Goal: Task Accomplishment & Management: Manage account settings

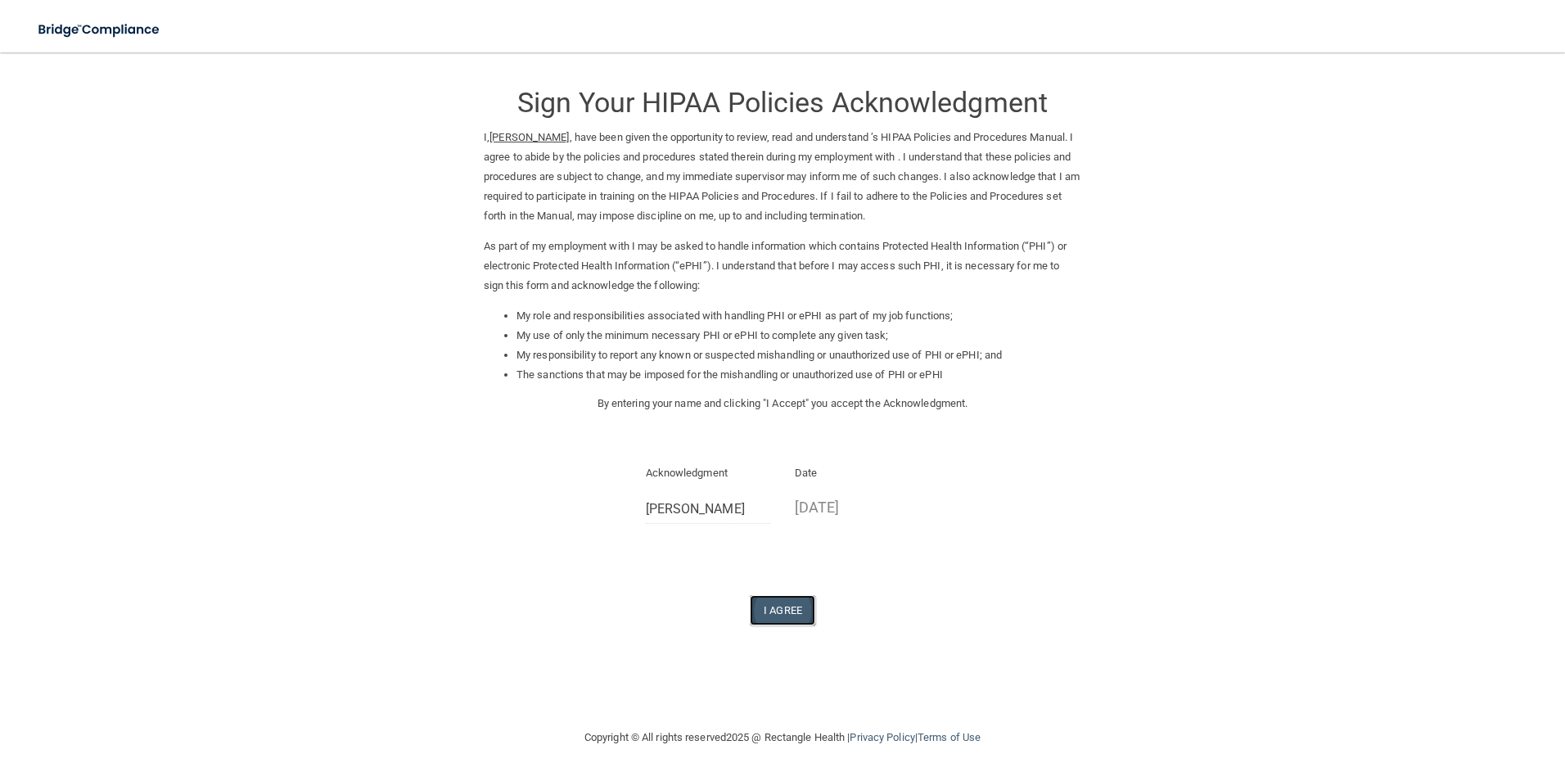
click at [786, 607] on button "I Agree" at bounding box center [782, 610] width 65 height 30
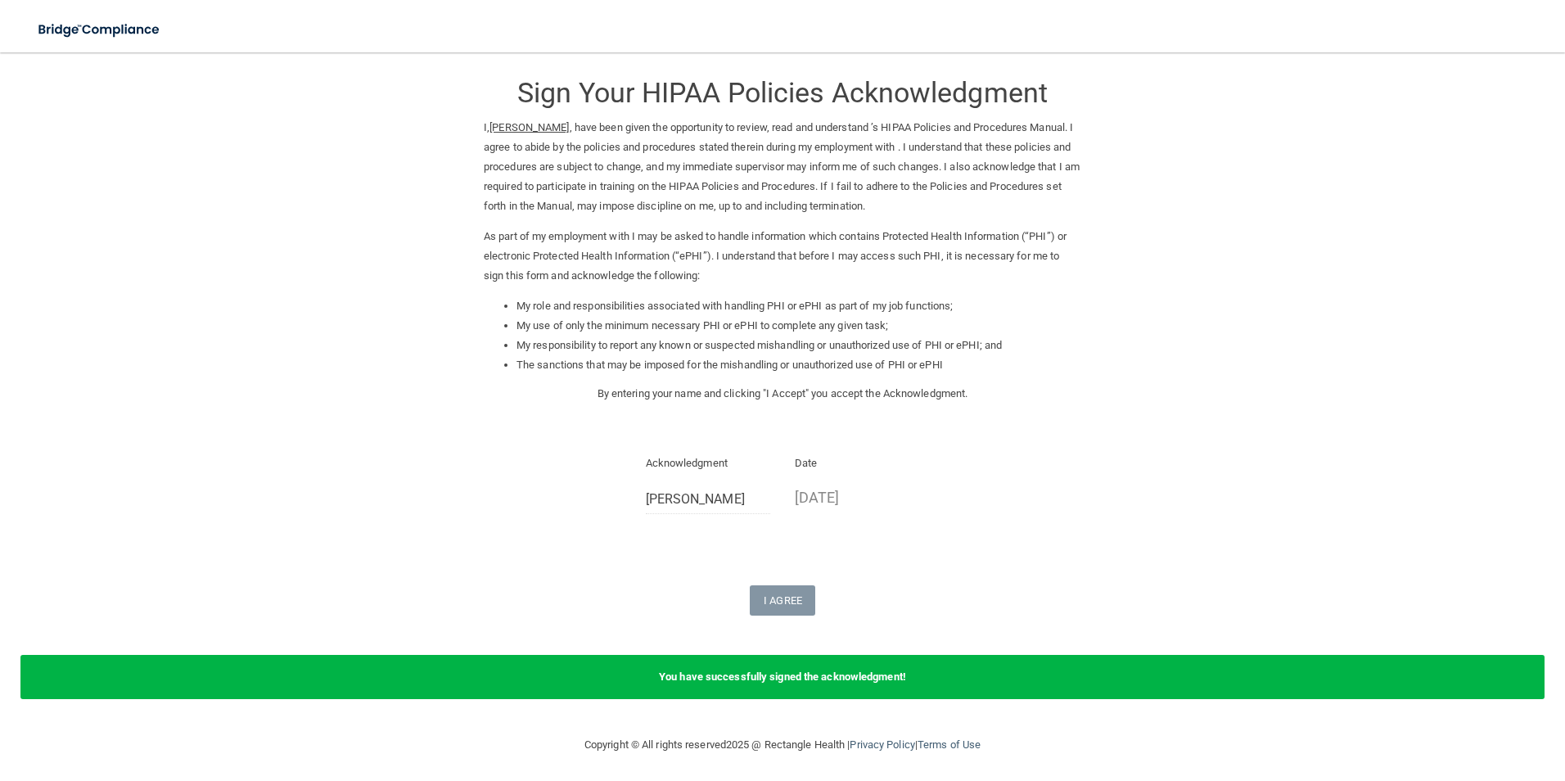
scroll to position [13, 0]
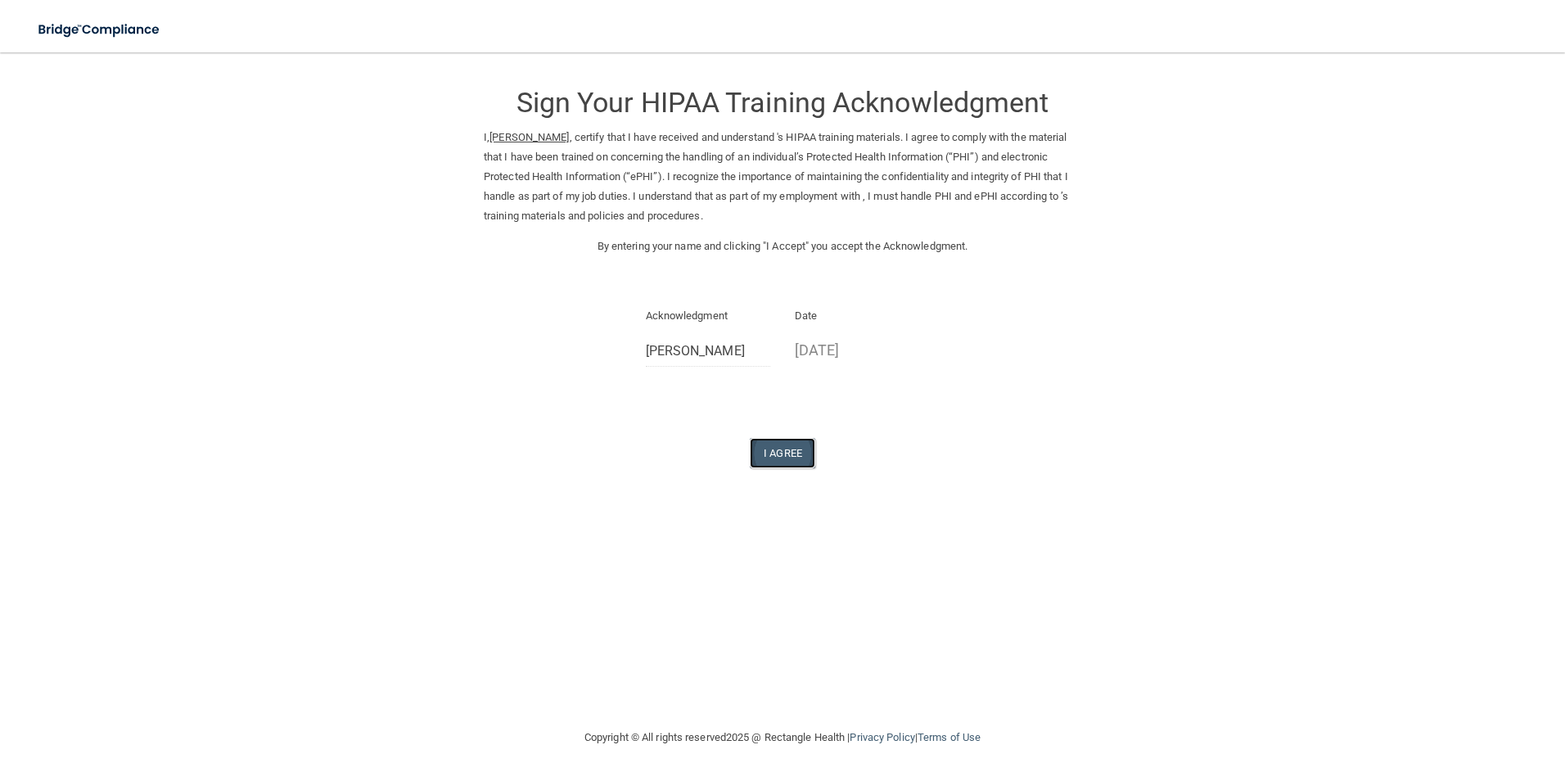
click at [791, 447] on button "I Agree" at bounding box center [782, 453] width 65 height 30
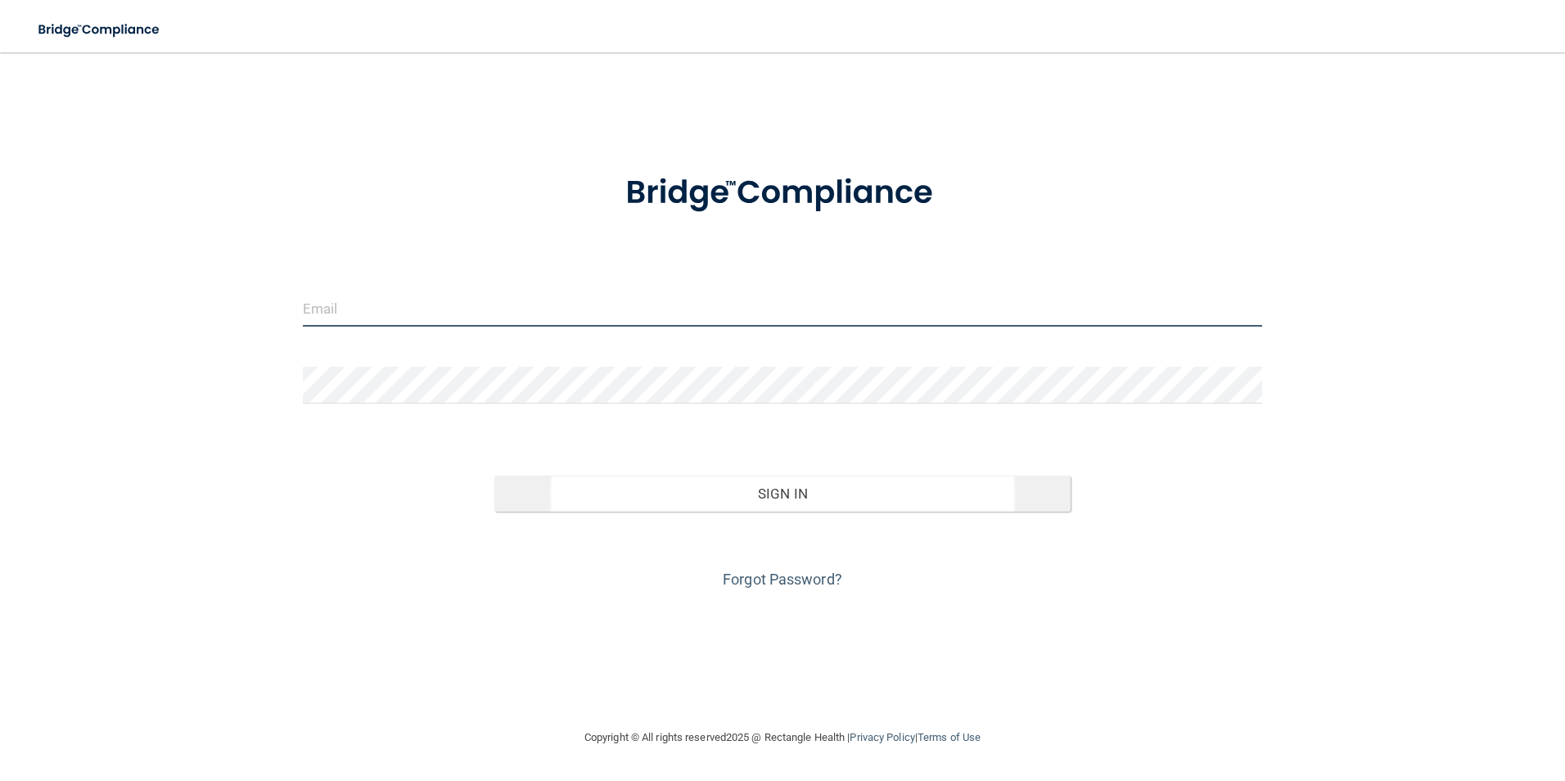
type input "[EMAIL_ADDRESS][DOMAIN_NAME]"
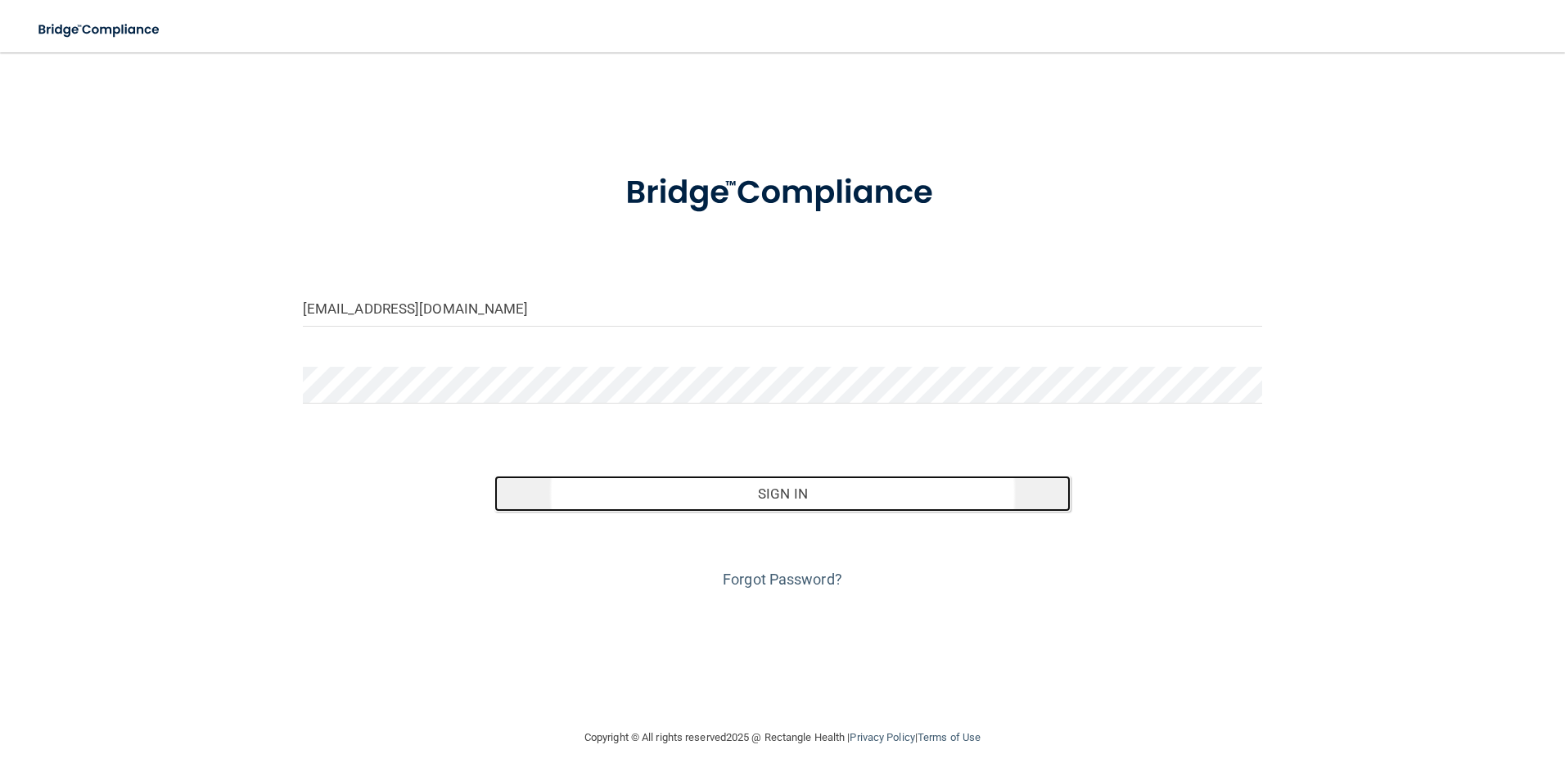
click at [828, 504] on button "Sign In" at bounding box center [782, 494] width 576 height 36
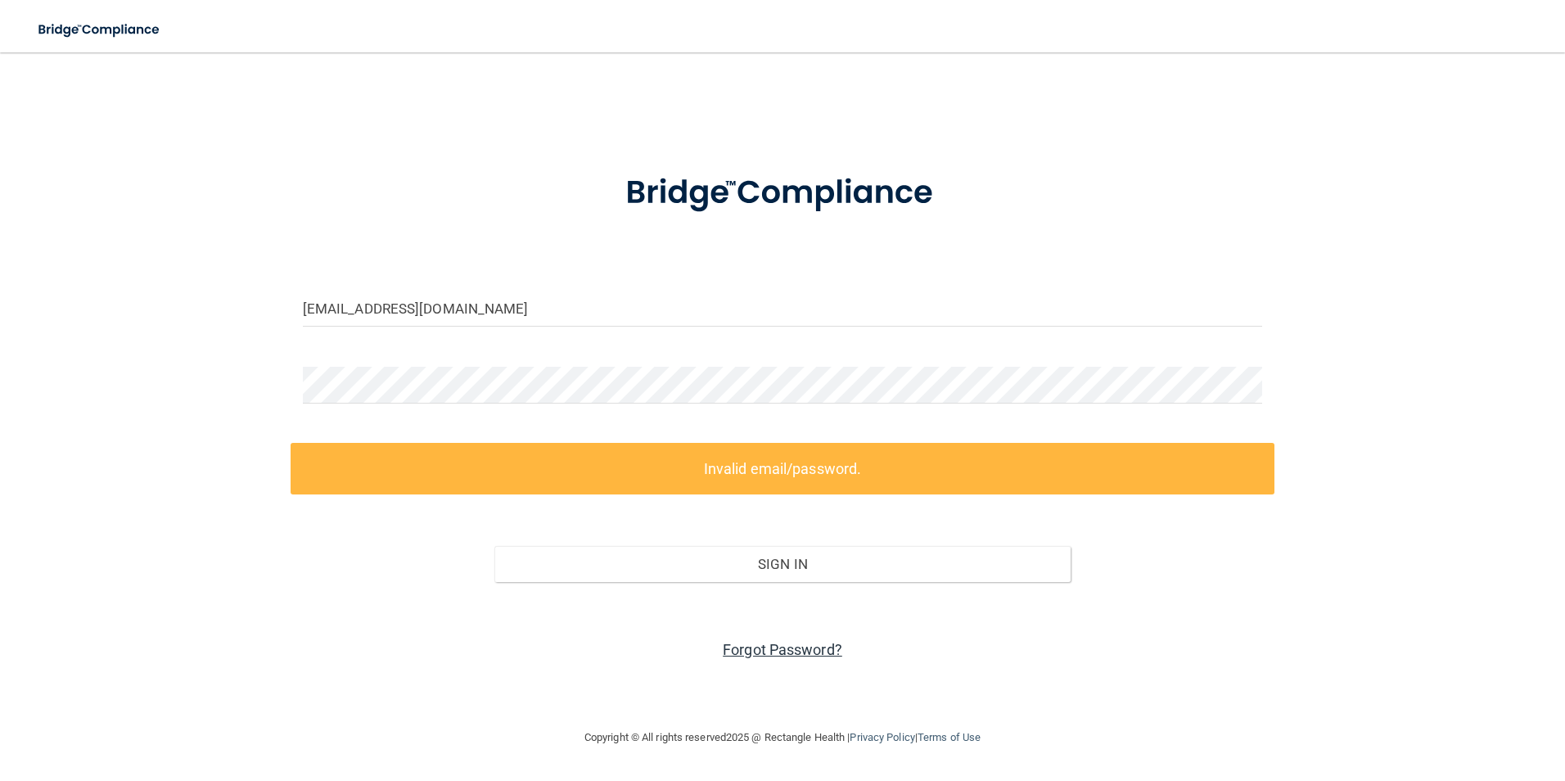
click at [769, 647] on link "Forgot Password?" at bounding box center [783, 649] width 120 height 17
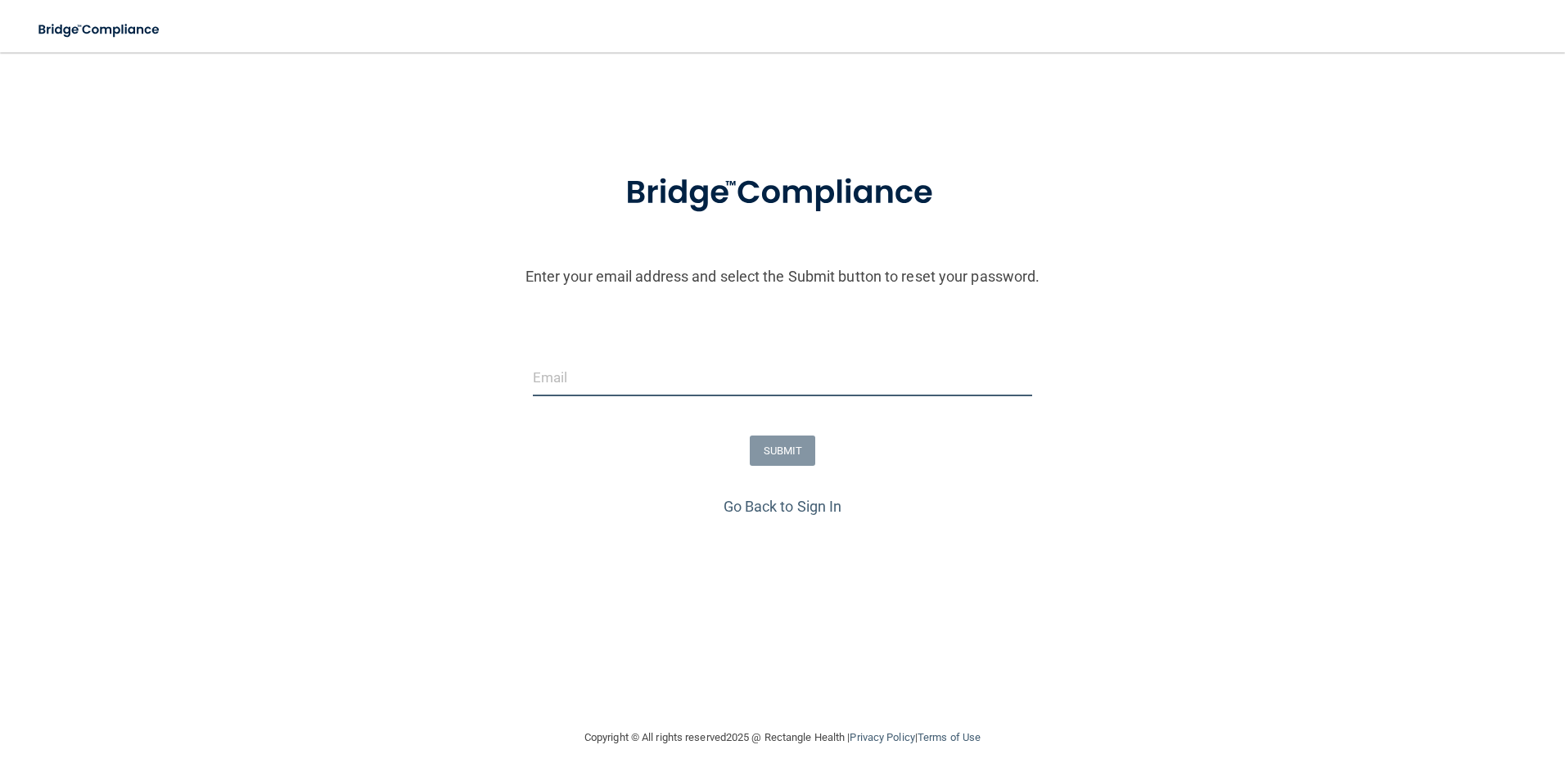
click at [630, 389] on input "email" at bounding box center [783, 377] width 500 height 37
type input "amysfetter@sbcglobal.net"
click at [805, 451] on button "SUBMIT" at bounding box center [783, 450] width 66 height 30
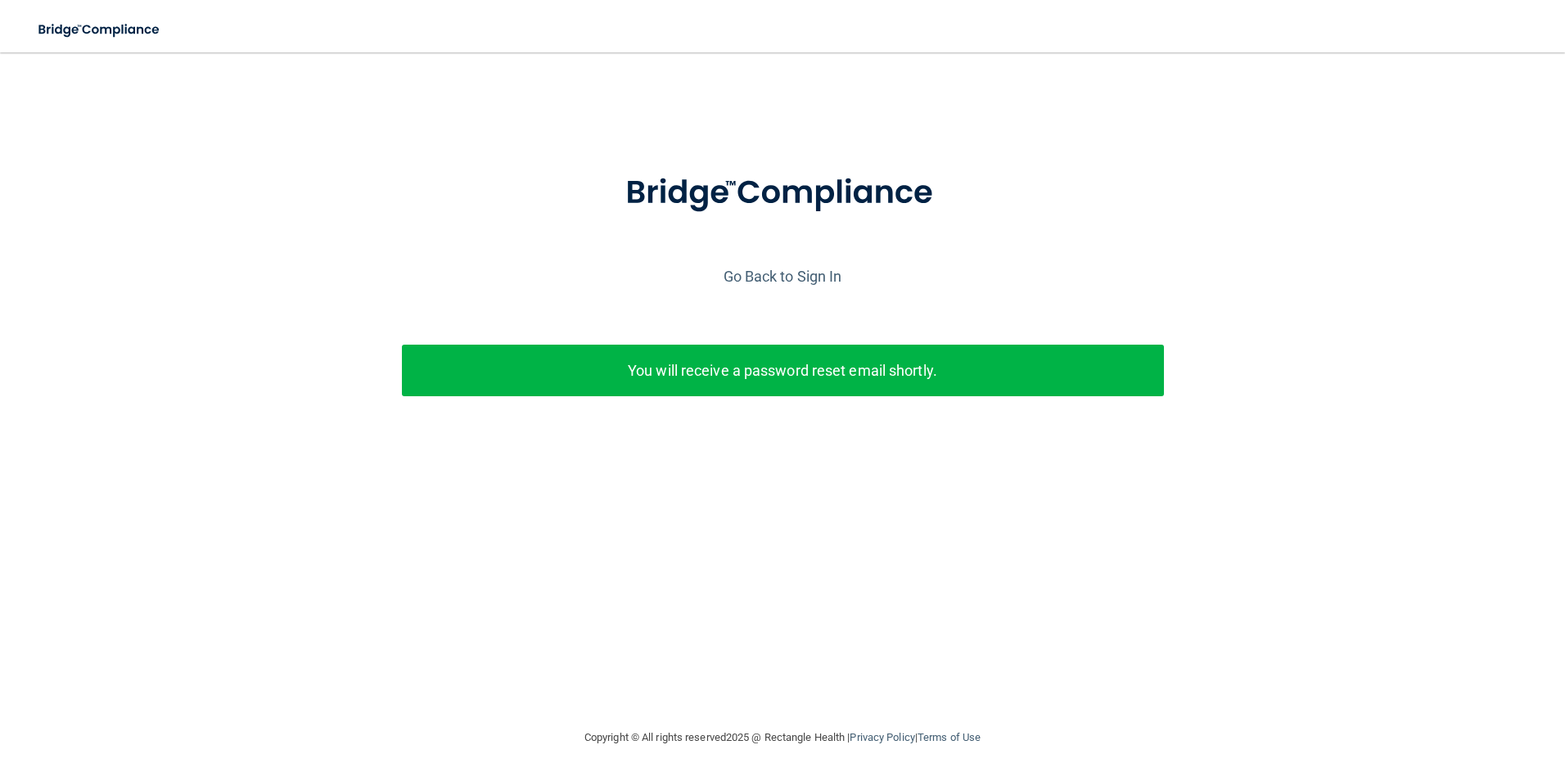
click at [760, 360] on p "You will receive a password reset email shortly." at bounding box center [782, 370] width 737 height 27
click at [782, 278] on link "Go Back to Sign In" at bounding box center [783, 276] width 119 height 17
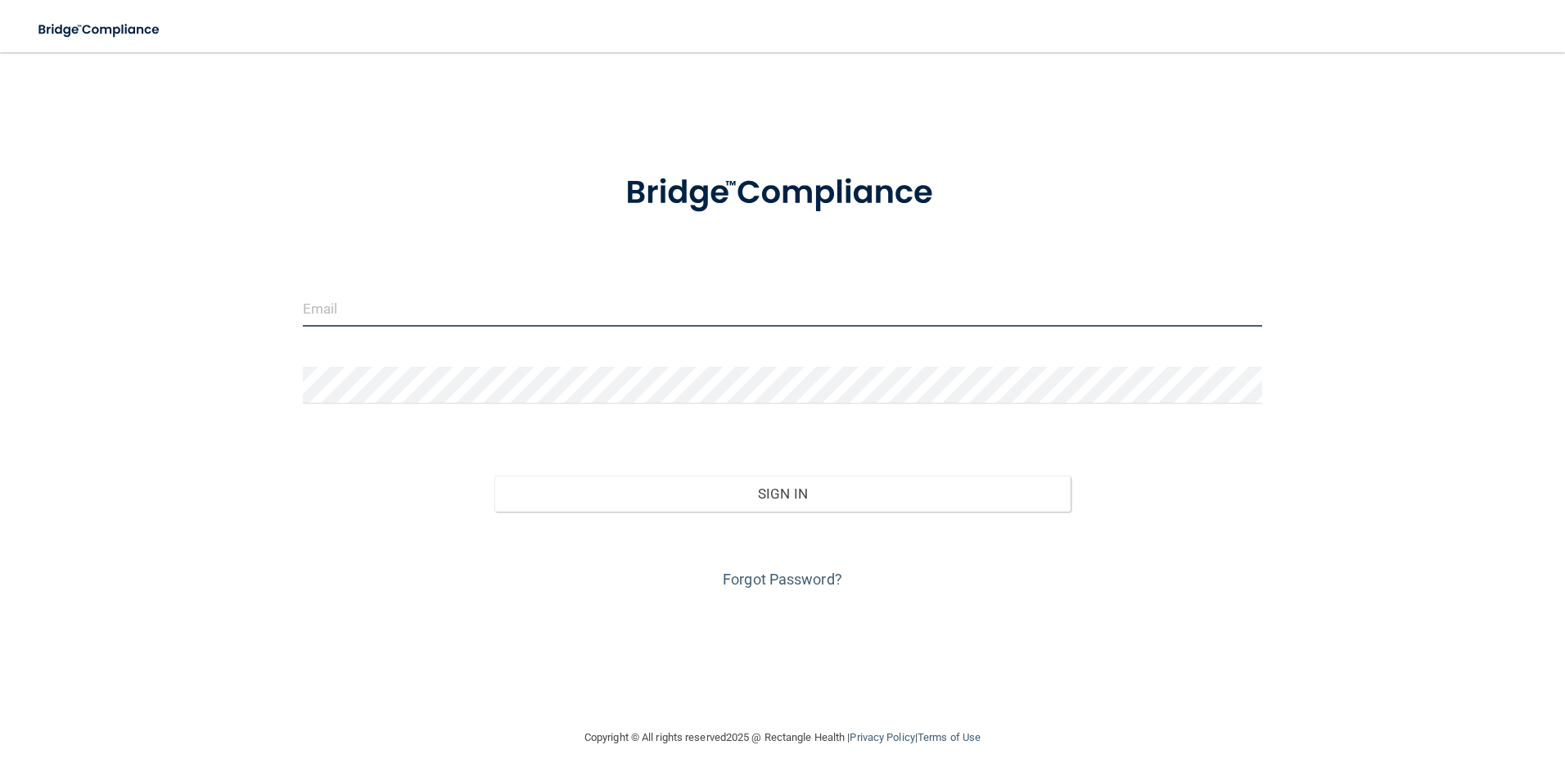
type input "[EMAIL_ADDRESS][DOMAIN_NAME]"
click at [398, 315] on input "[EMAIL_ADDRESS][DOMAIN_NAME]" at bounding box center [783, 308] width 960 height 37
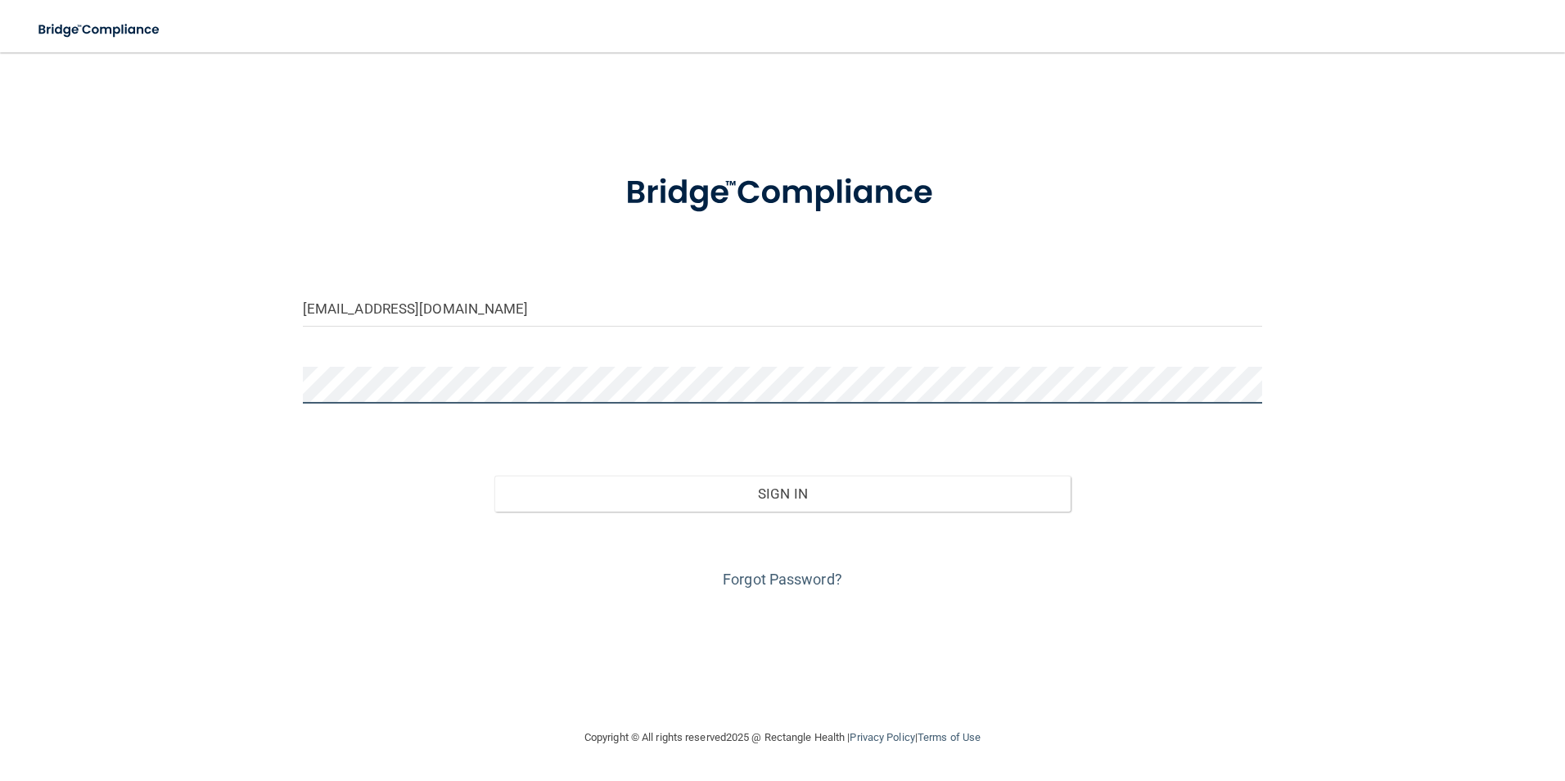
click at [109, 346] on div "amysfetter@sbcglobal.net Invalid email/password. You don't have permission to a…" at bounding box center [783, 390] width 1500 height 643
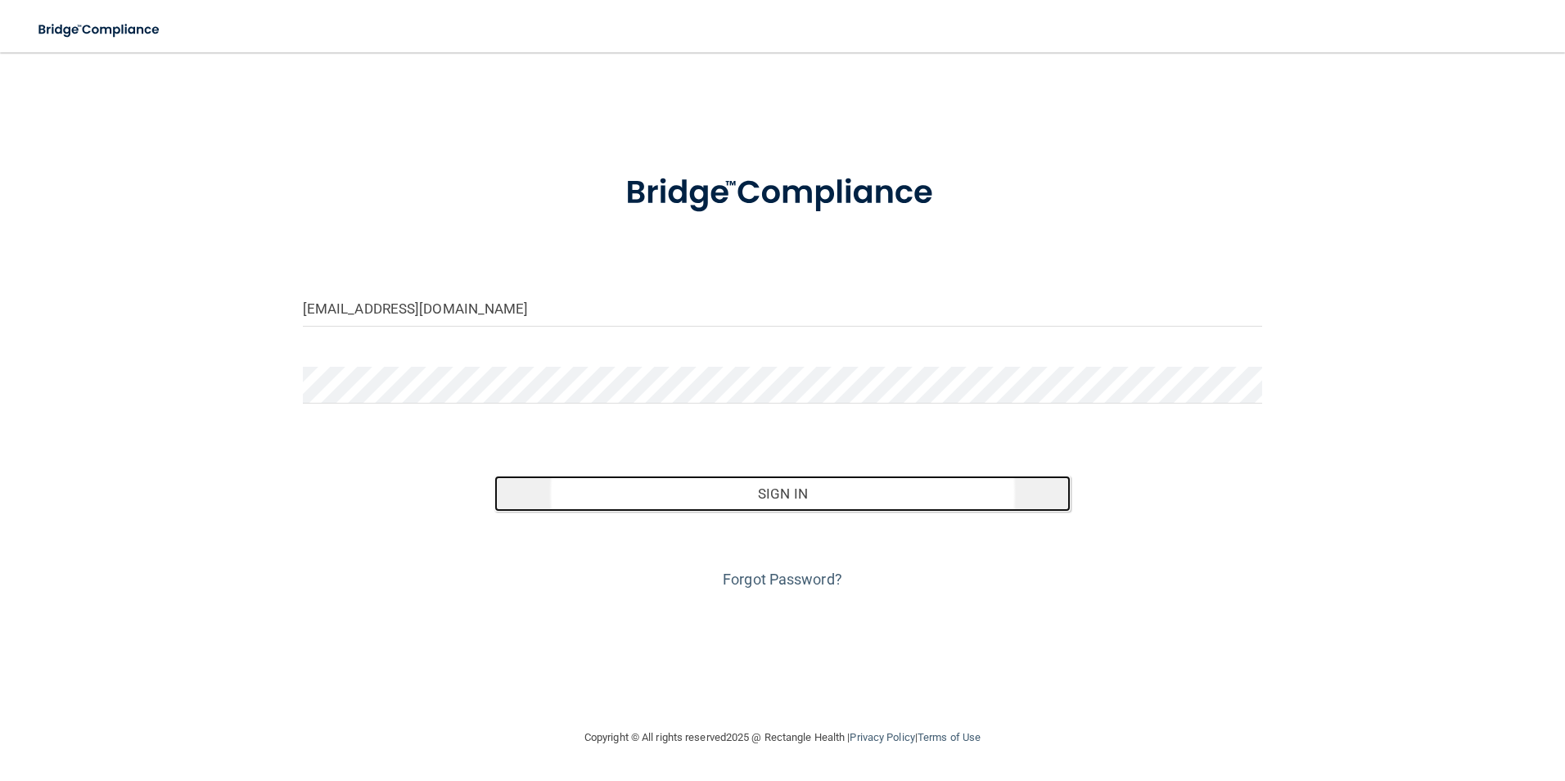
click at [845, 503] on button "Sign In" at bounding box center [782, 494] width 576 height 36
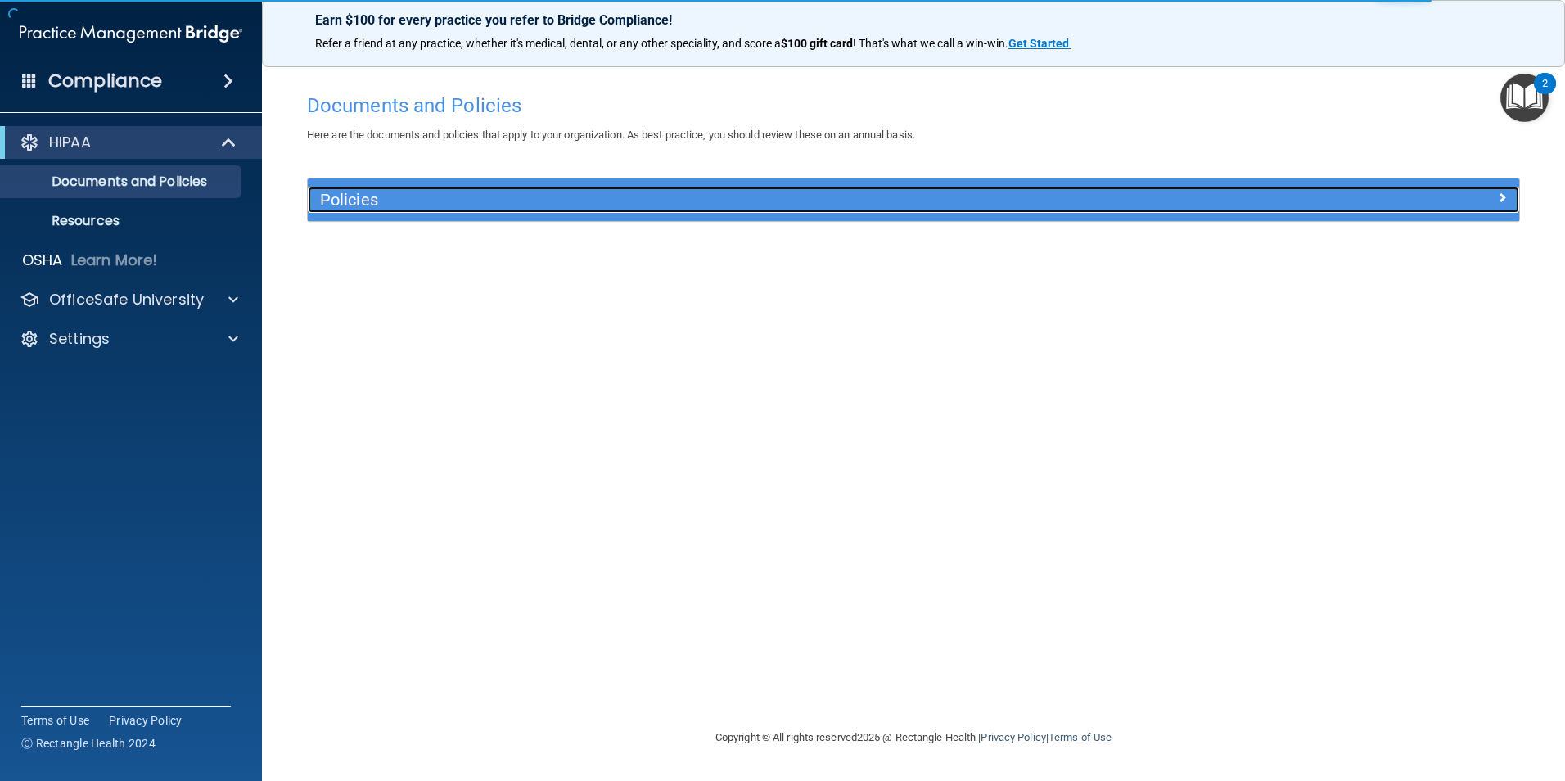
click at [620, 199] on h5 "Policies" at bounding box center [762, 200] width 884 height 18
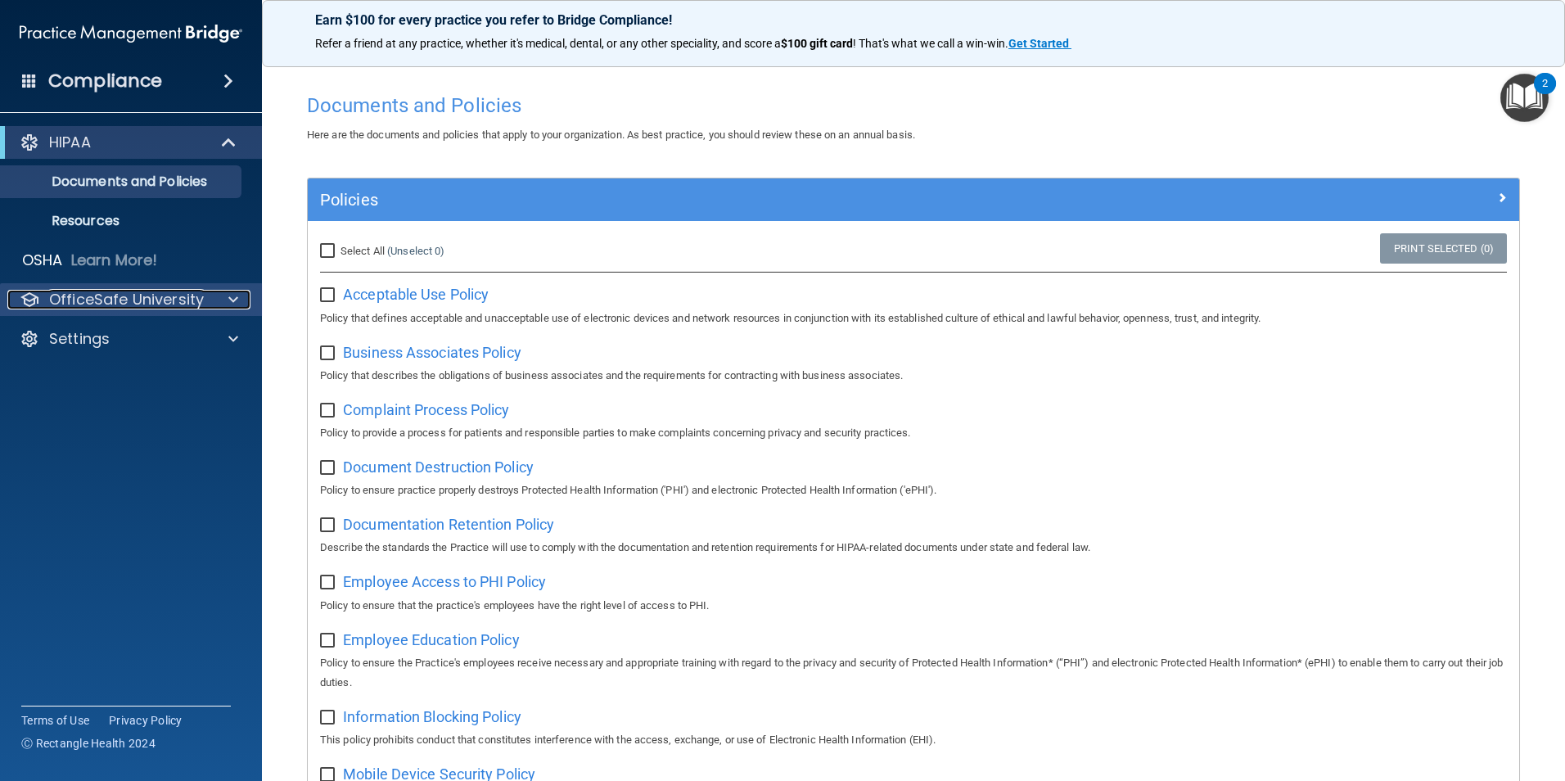
click at [191, 295] on p "OfficeSafe University" at bounding box center [126, 300] width 155 height 20
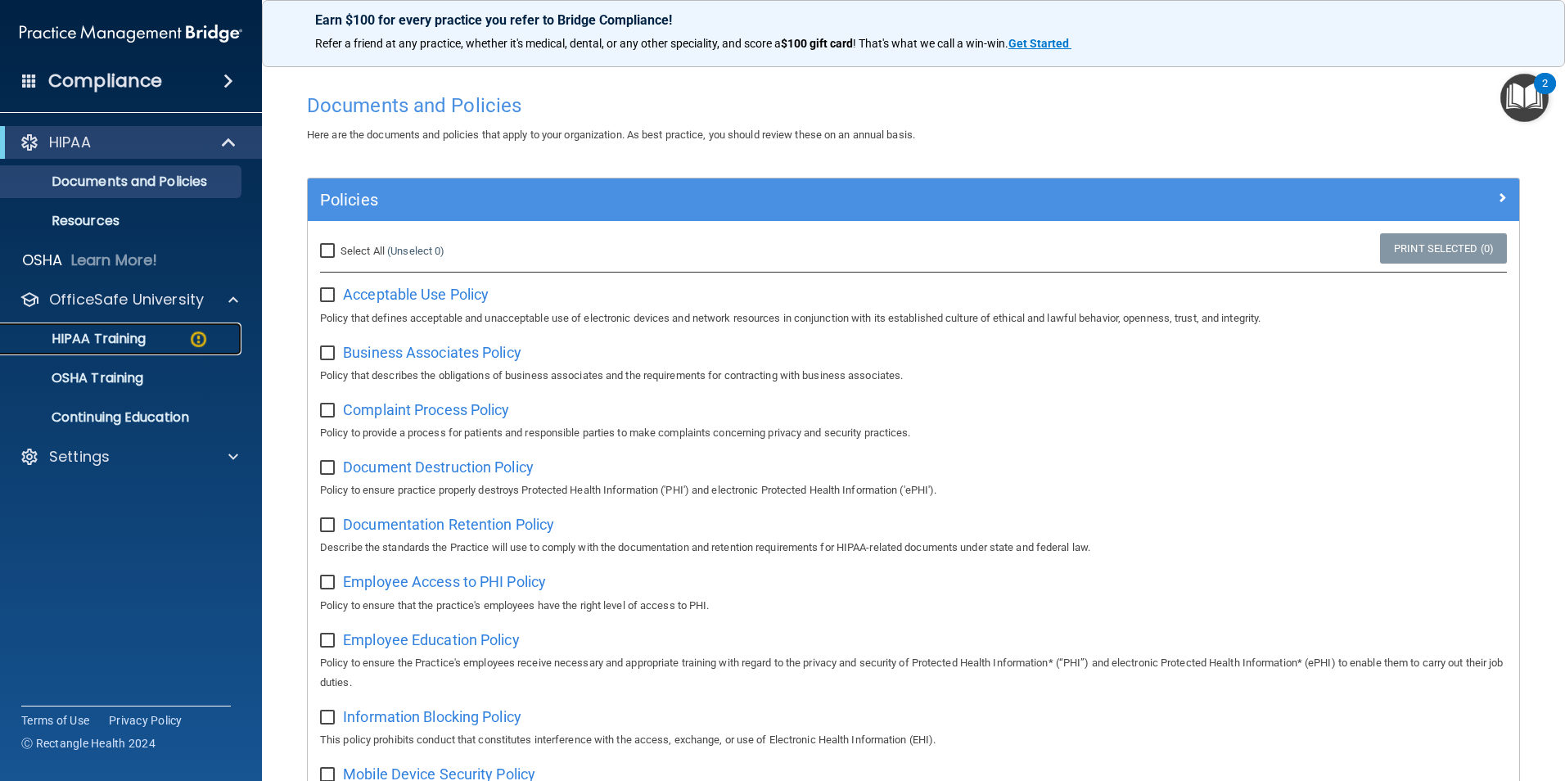
click at [146, 340] on p "HIPAA Training" at bounding box center [78, 339] width 135 height 16
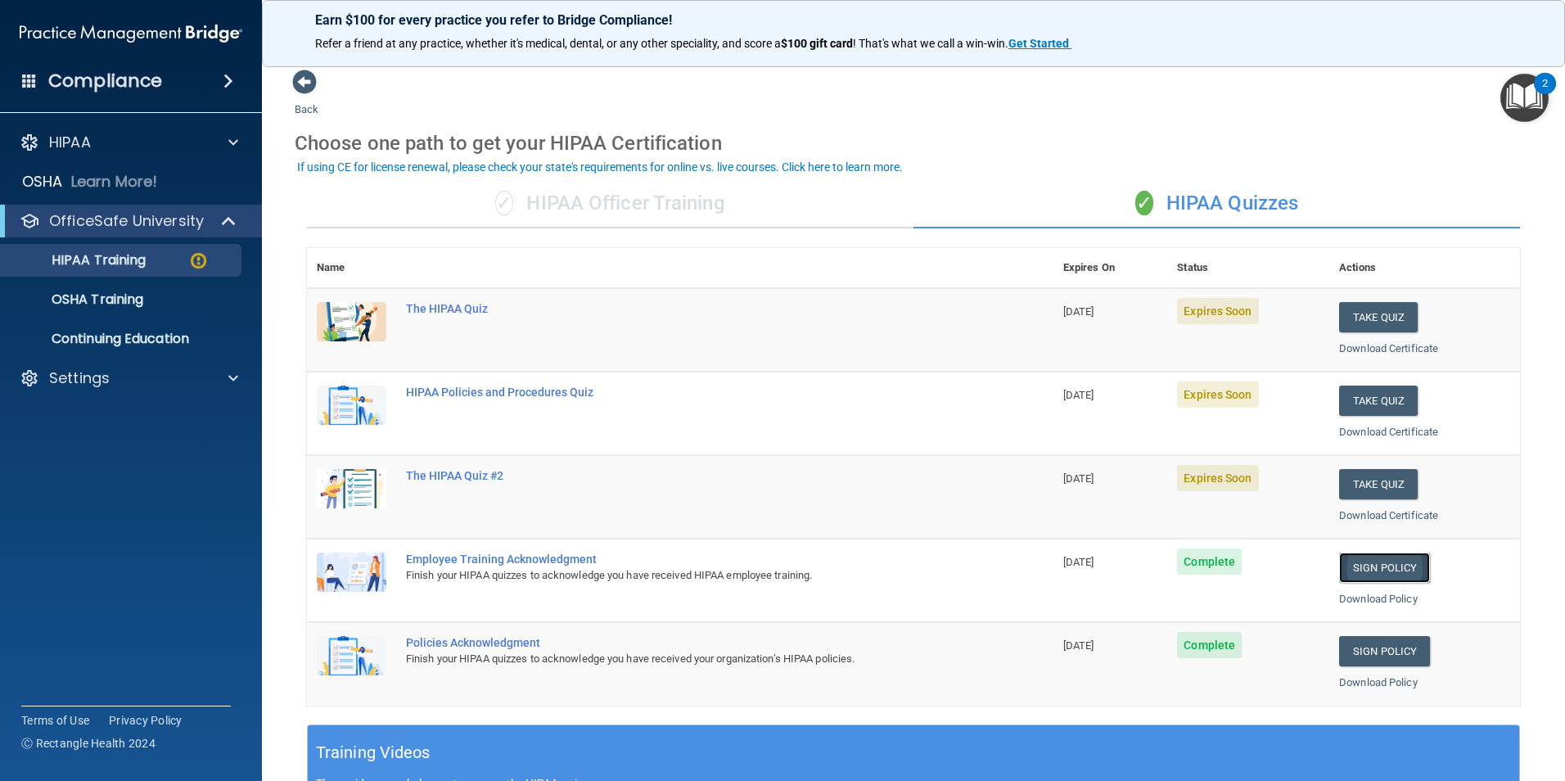
click at [1352, 571] on link "Sign Policy" at bounding box center [1384, 568] width 91 height 30
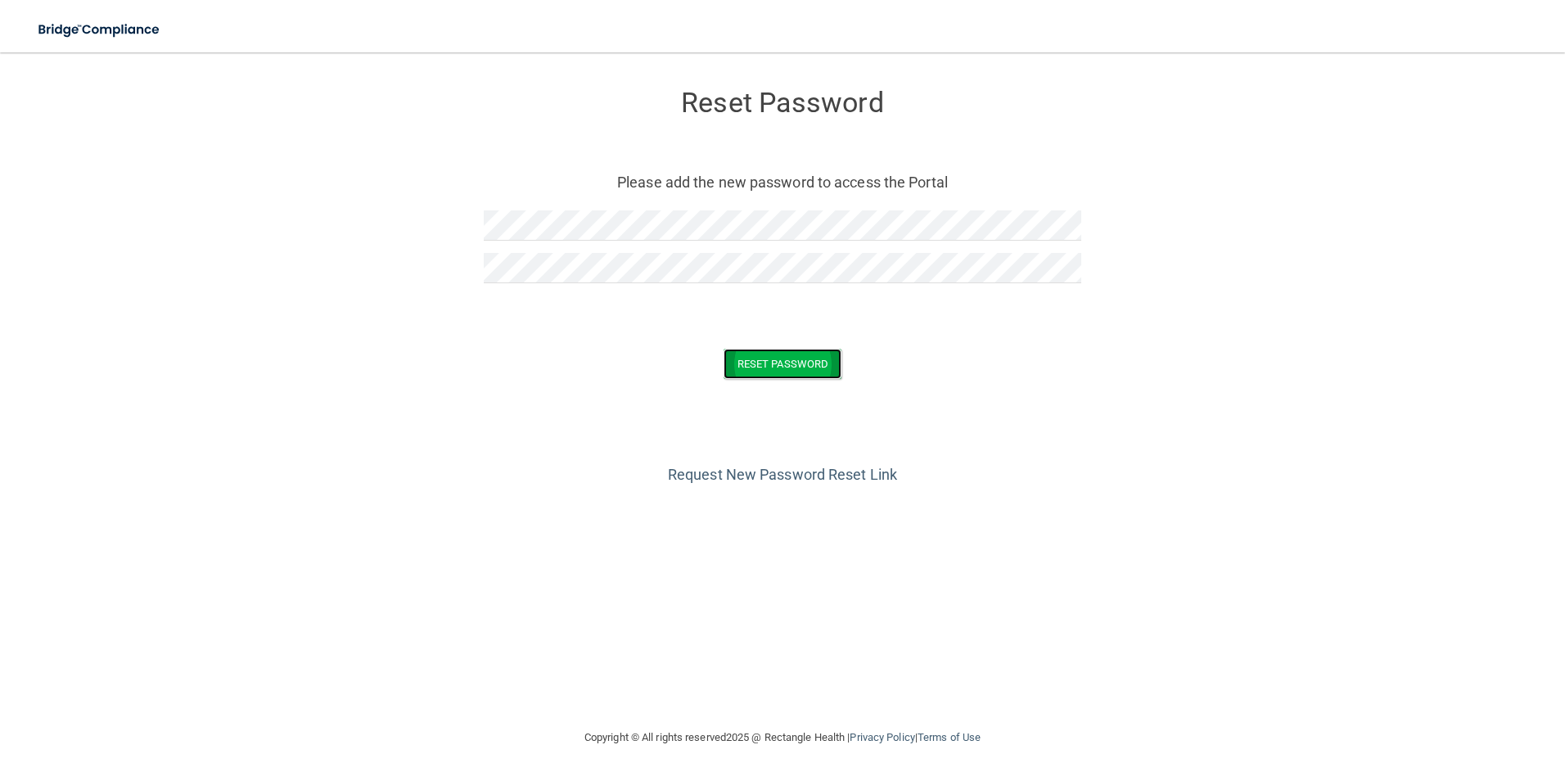
click at [822, 363] on button "Reset Password" at bounding box center [783, 364] width 118 height 30
